Goal: Transaction & Acquisition: Purchase product/service

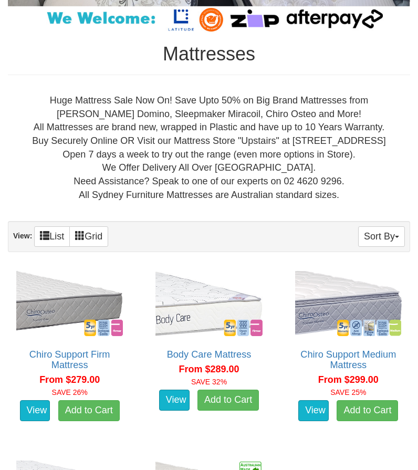
scroll to position [368, 0]
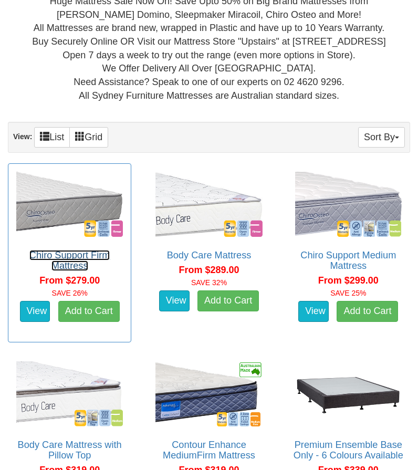
click at [71, 263] on link "Chiro Support Firm Mattress" at bounding box center [69, 260] width 81 height 21
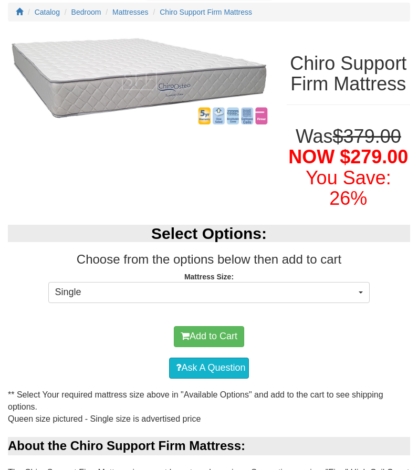
scroll to position [105, 0]
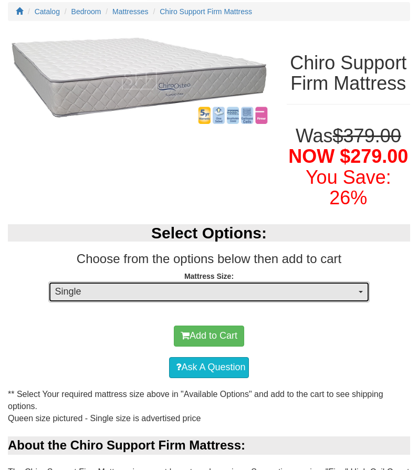
click at [323, 294] on span "Single" at bounding box center [206, 292] width 302 height 14
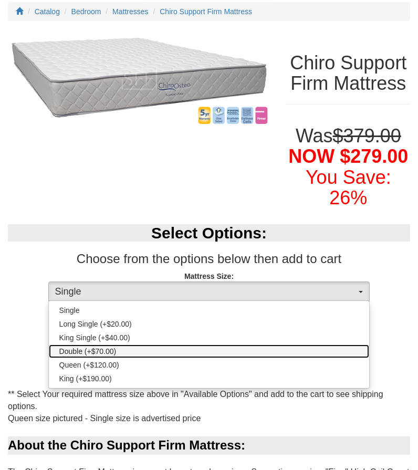
click at [105, 355] on span "Double (+$70.00)" at bounding box center [87, 351] width 57 height 11
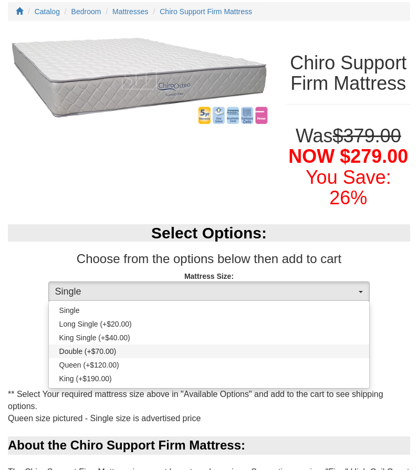
select select "188"
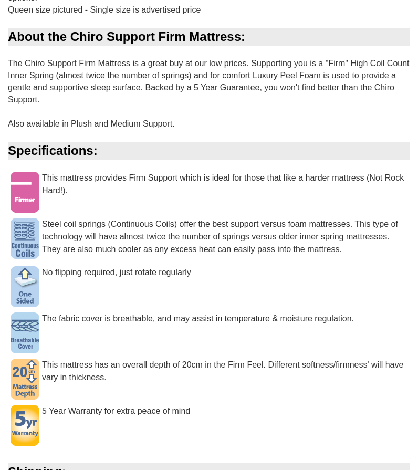
scroll to position [578, 0]
